Goal: Information Seeking & Learning: Check status

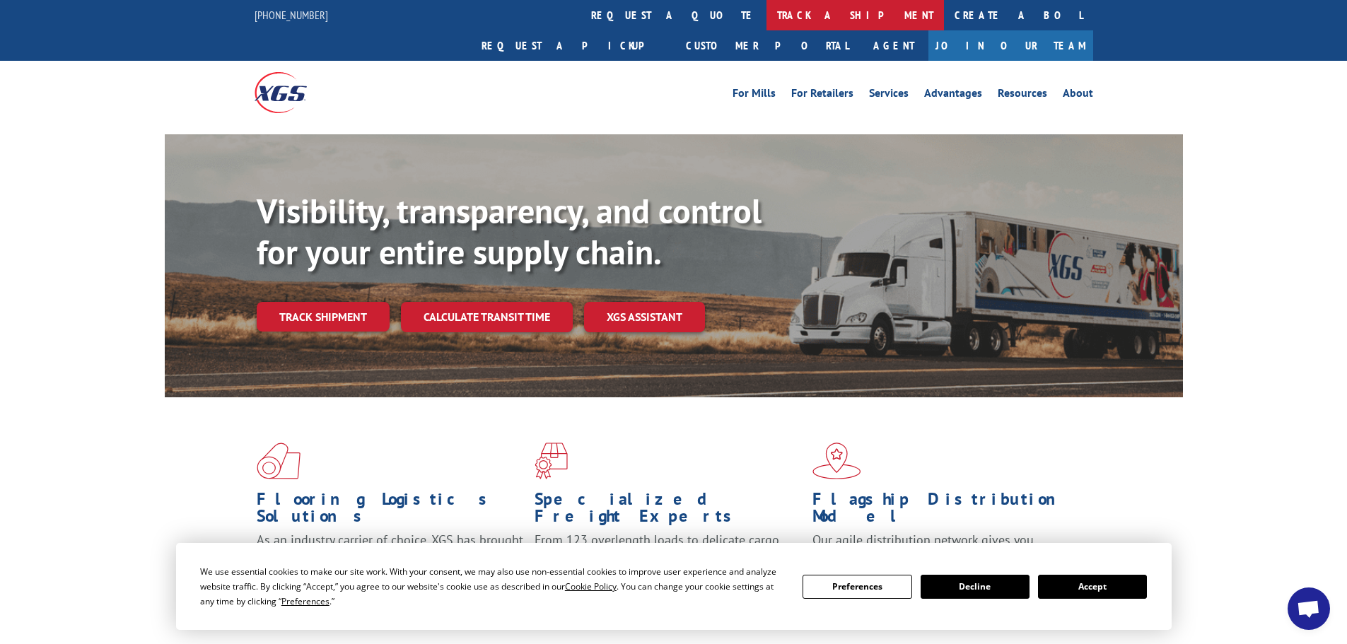
click at [766, 17] on link "track a shipment" at bounding box center [854, 15] width 177 height 30
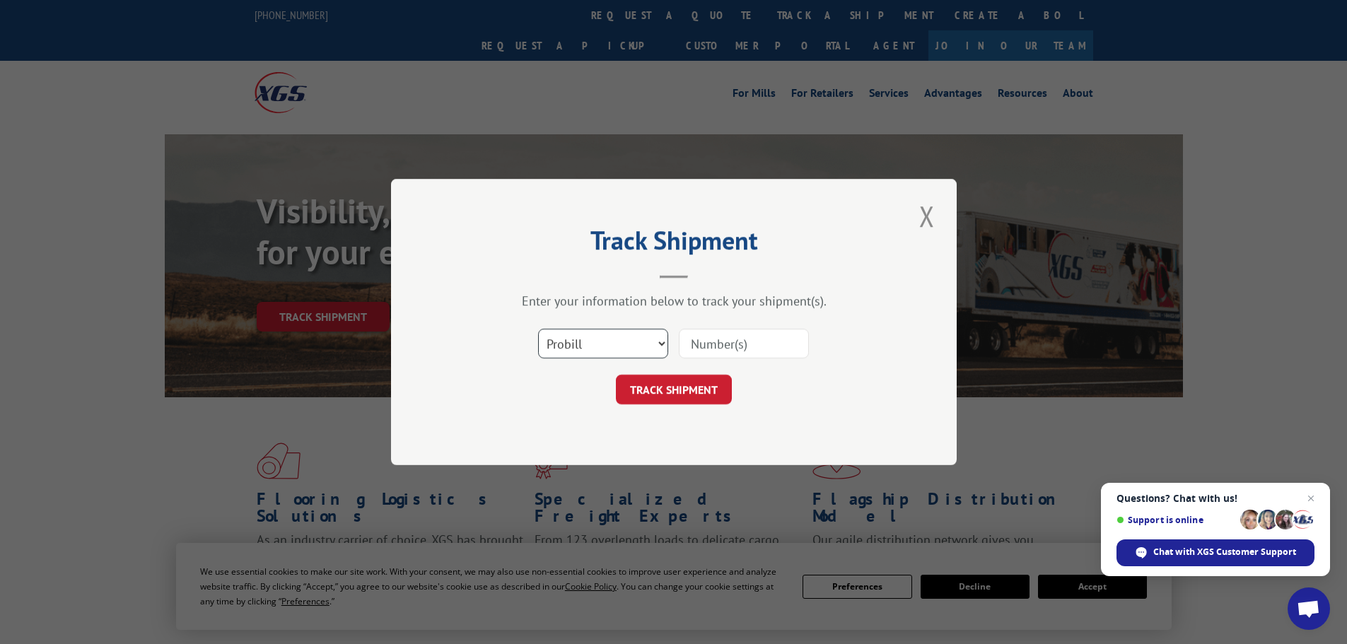
click at [641, 343] on select "Select category... Probill BOL PO" at bounding box center [603, 344] width 130 height 30
select select "bol"
click at [538, 329] on select "Select category... Probill BOL PO" at bounding box center [603, 344] width 130 height 30
click at [704, 346] on input at bounding box center [744, 344] width 130 height 30
paste input "425312"
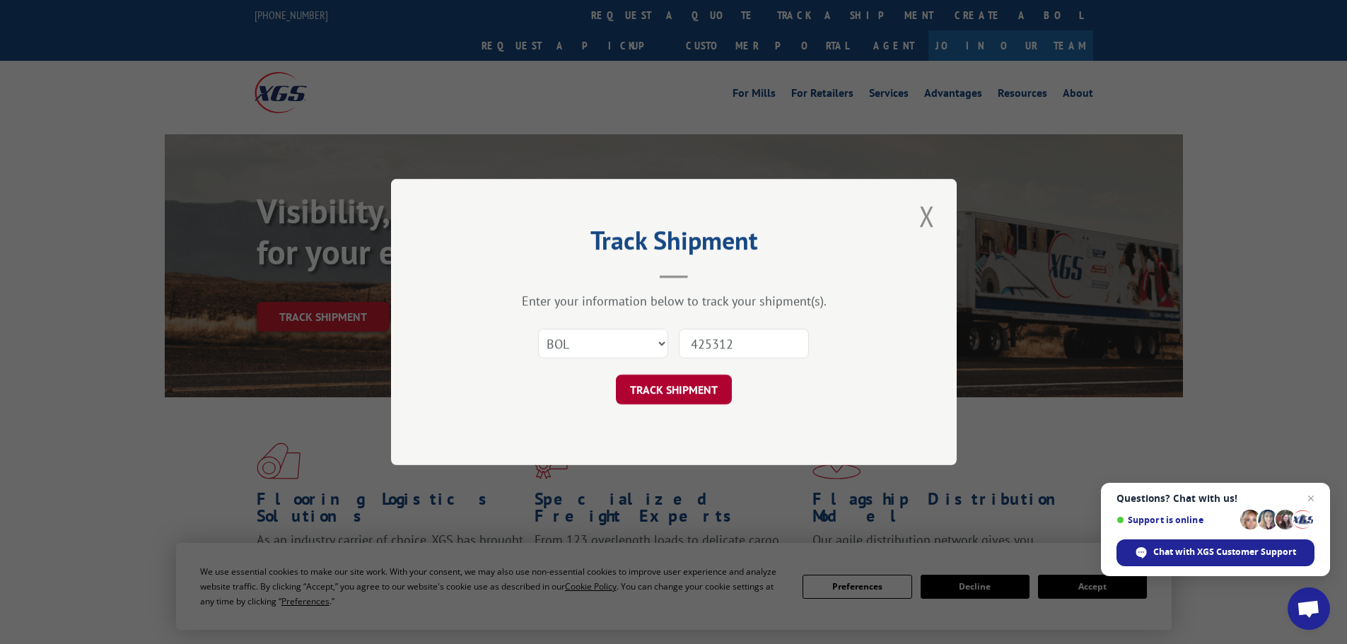
type input "425312"
click at [693, 395] on button "TRACK SHIPMENT" at bounding box center [674, 390] width 116 height 30
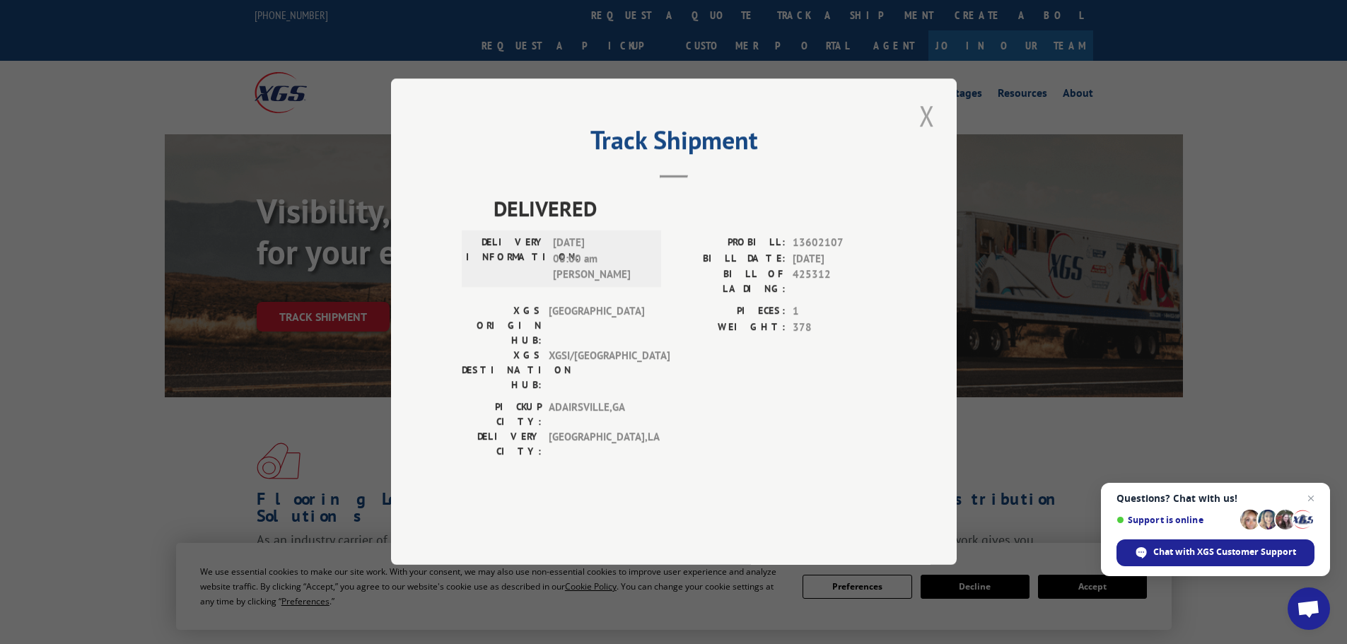
click at [921, 135] on button "Close modal" at bounding box center [927, 115] width 24 height 39
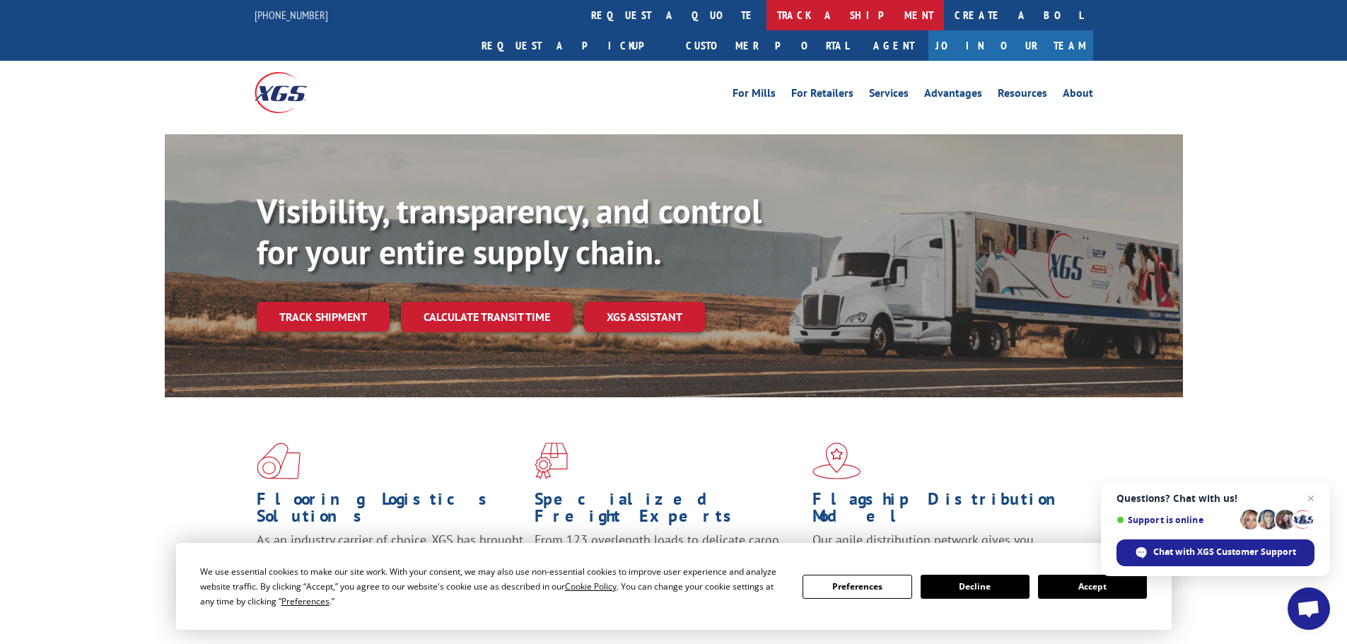
click at [766, 16] on link "track a shipment" at bounding box center [854, 15] width 177 height 30
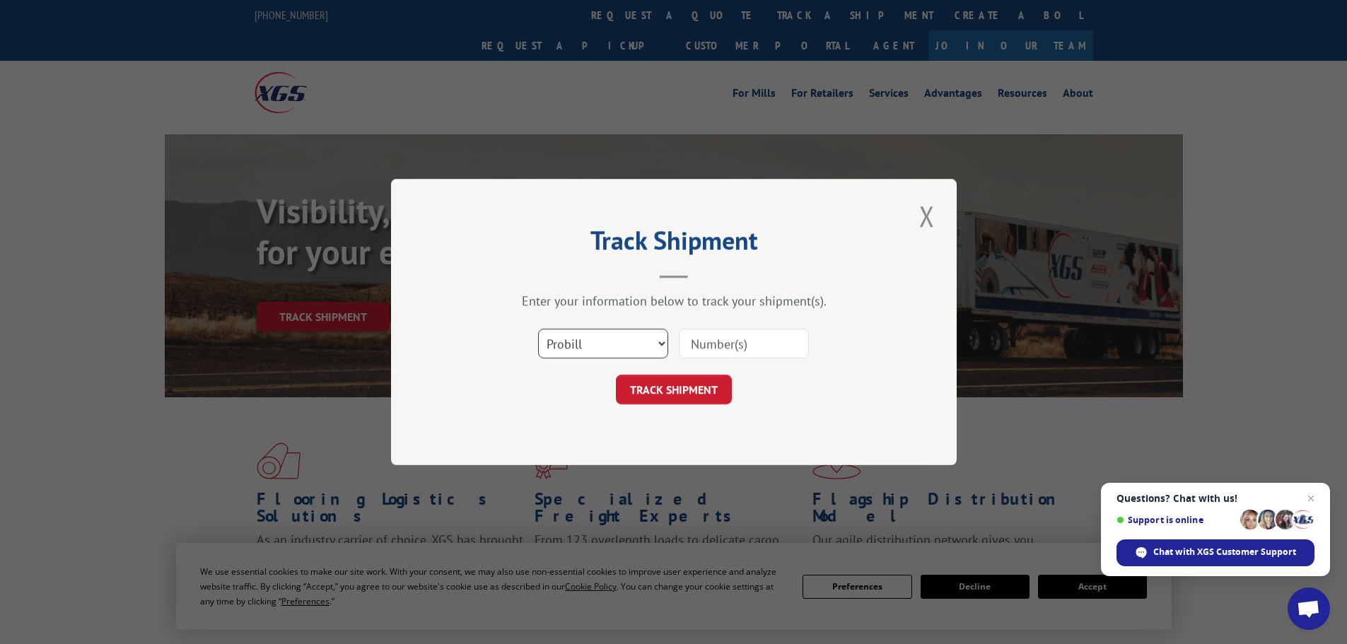
click at [642, 342] on select "Select category... Probill BOL PO" at bounding box center [603, 344] width 130 height 30
select select "po"
click at [538, 329] on select "Select category... Probill BOL PO" at bounding box center [603, 344] width 130 height 30
click at [711, 337] on input at bounding box center [744, 344] width 130 height 30
paste input "66519168"
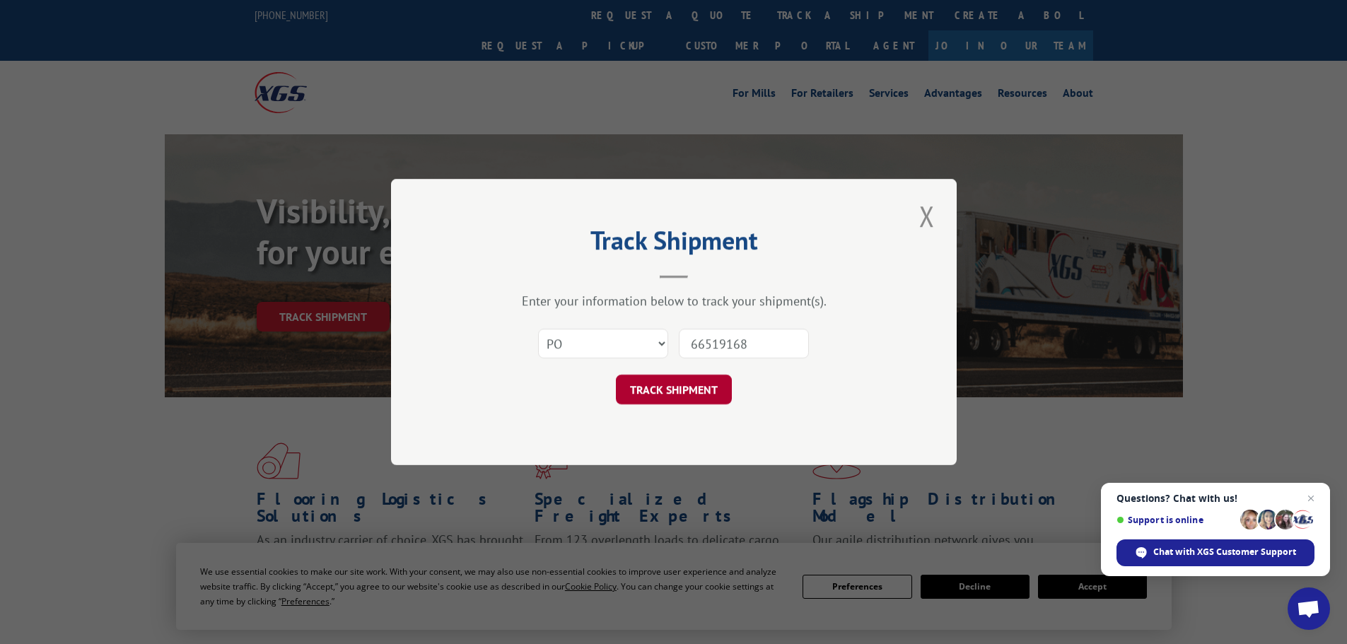
type input "66519168"
click at [706, 392] on button "TRACK SHIPMENT" at bounding box center [674, 390] width 116 height 30
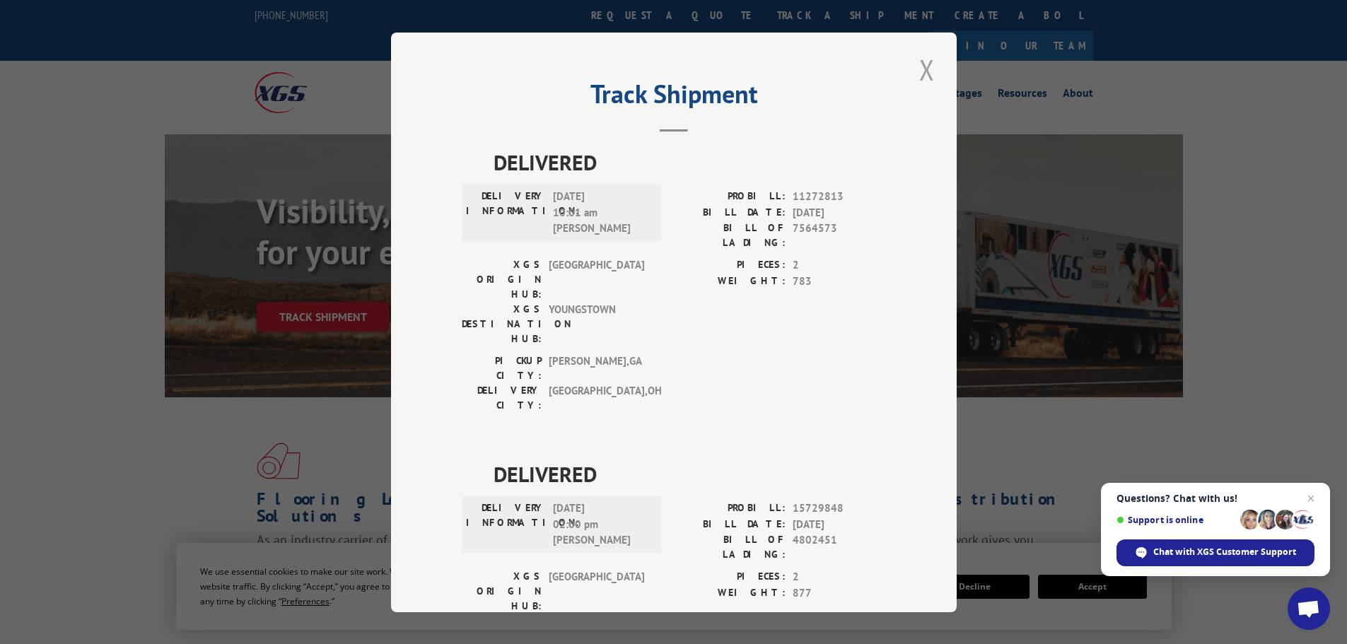
click at [921, 72] on button "Close modal" at bounding box center [927, 69] width 24 height 39
